Goal: Task Accomplishment & Management: Manage account settings

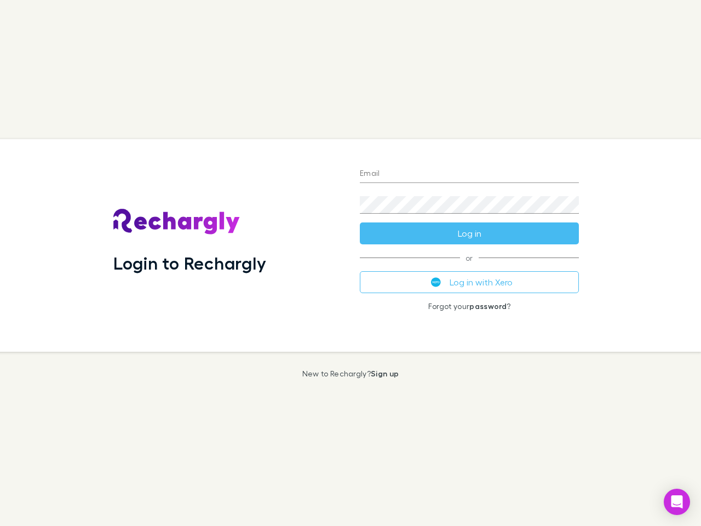
click at [350, 263] on div "Login to Rechargly" at bounding box center [228, 245] width 246 height 212
click at [469, 174] on input "Email" at bounding box center [469, 174] width 219 height 18
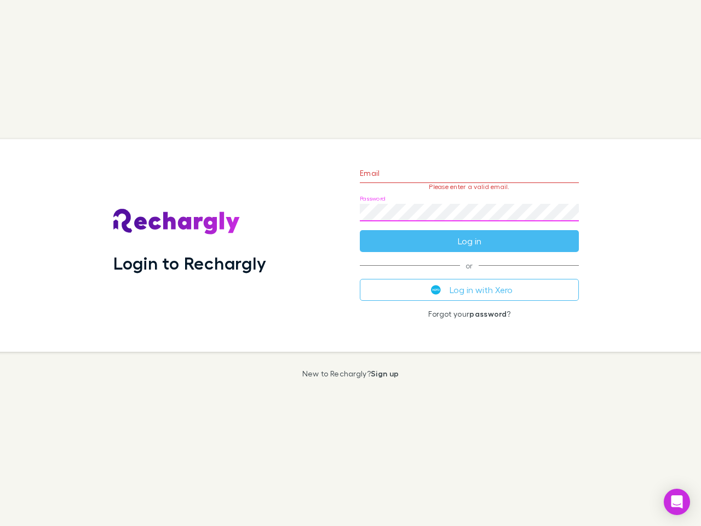
click at [469, 233] on form "Email Please enter a valid email. Password Log in" at bounding box center [469, 204] width 219 height 95
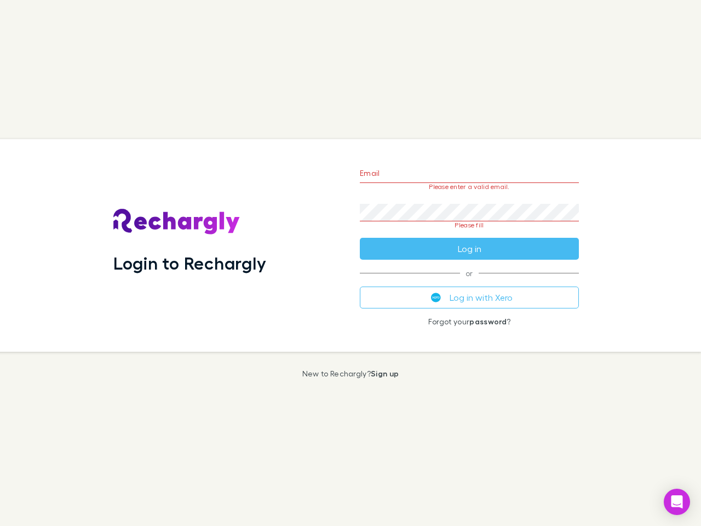
click at [469, 282] on div "Email Please enter a valid email. Password Please fill Log in or Log in with Xe…" at bounding box center [469, 245] width 237 height 212
click at [677, 502] on icon "Open Intercom Messenger" at bounding box center [677, 501] width 12 height 13
